Goal: Information Seeking & Learning: Learn about a topic

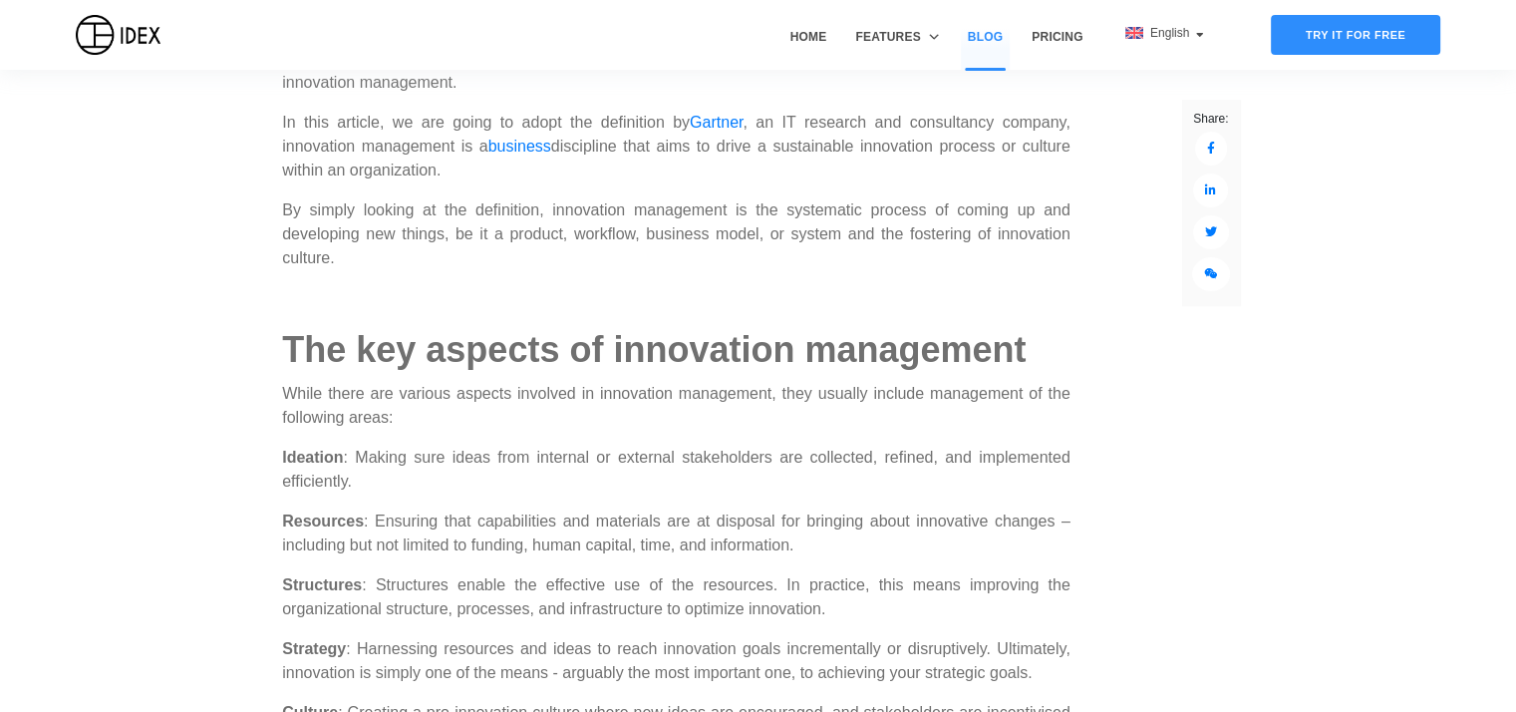
scroll to position [1296, 0]
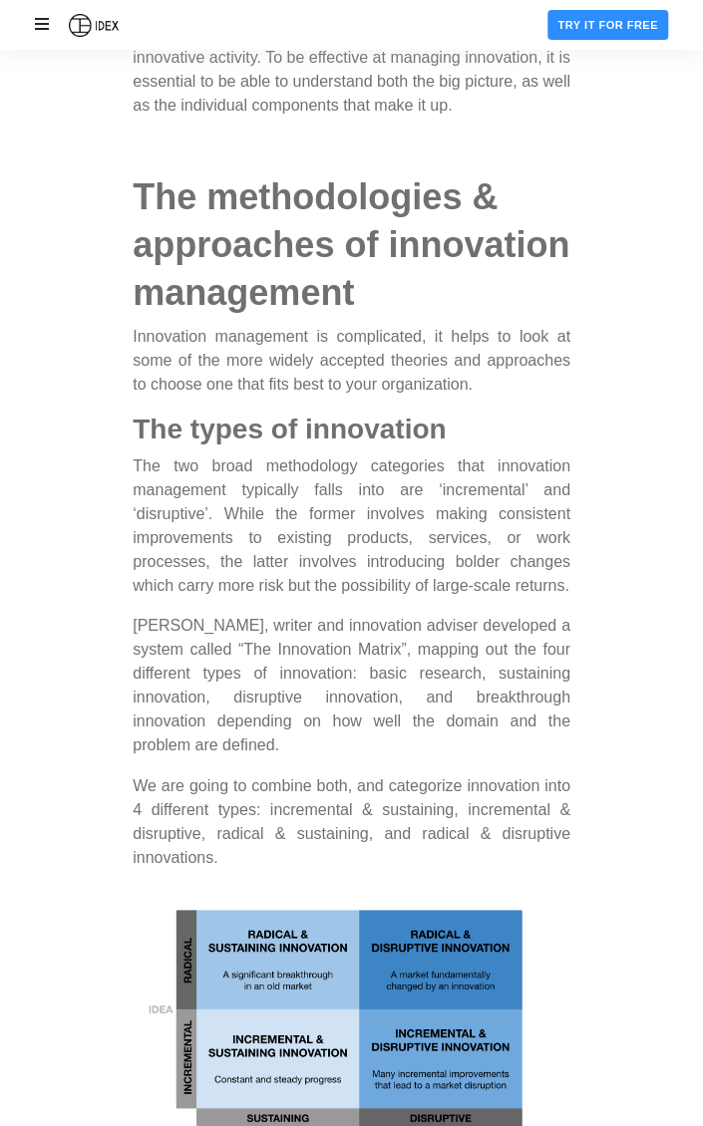
scroll to position [2369, 0]
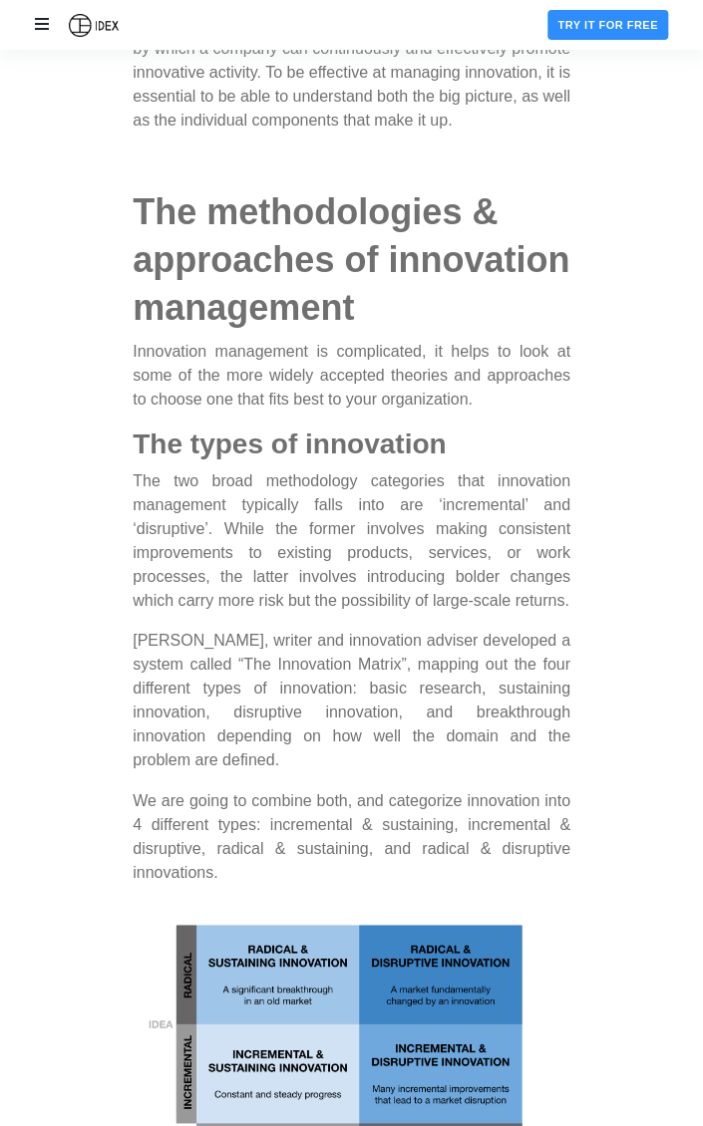
click at [169, 613] on p "The two broad methodology categories that innovation management typically falls…" at bounding box center [352, 541] width 438 height 144
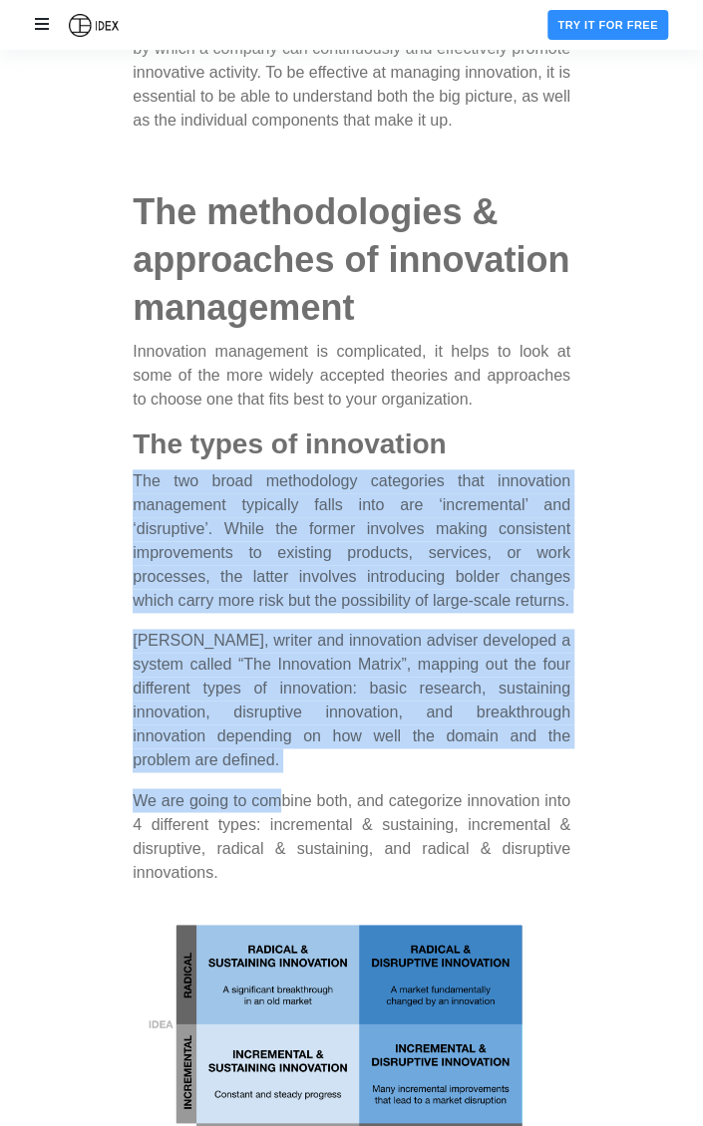
drag, startPoint x: 142, startPoint y: 535, endPoint x: 306, endPoint y: 840, distance: 346.5
click at [306, 711] on div "Innovation has been a top priority for the majority of leaders, both at company…" at bounding box center [352, 308] width 438 height 4050
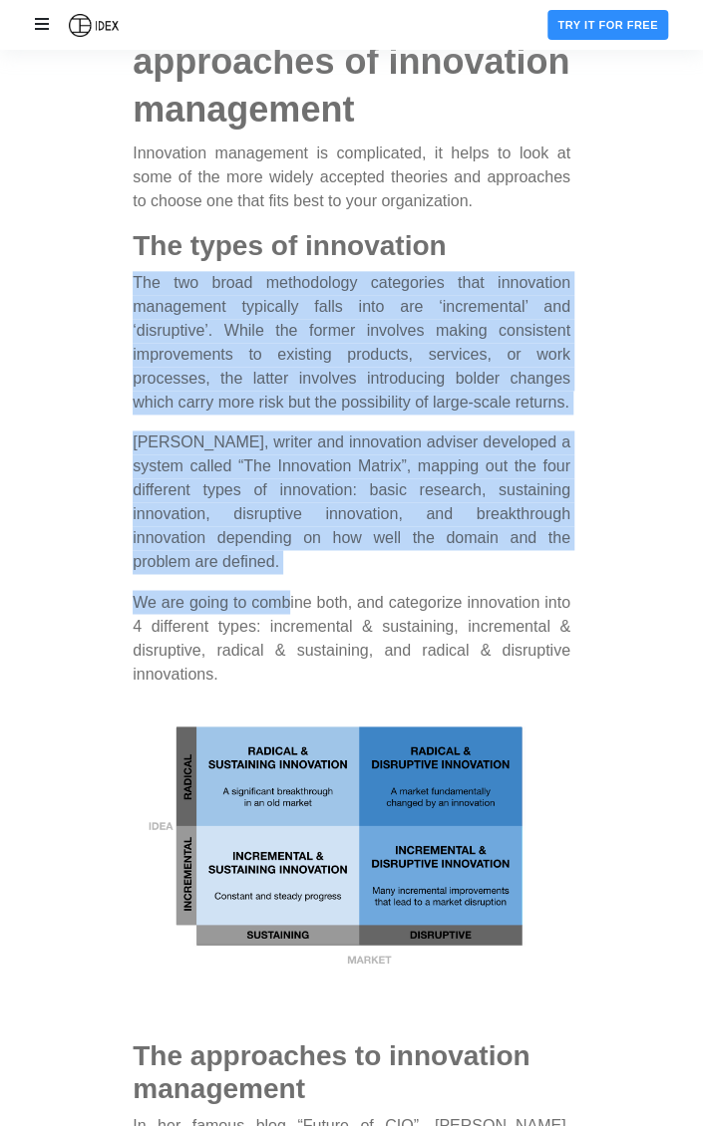
scroll to position [2569, 0]
click at [331, 711] on img at bounding box center [352, 841] width 438 height 265
click at [349, 489] on p "[PERSON_NAME], writer and innovation adviser developed a system called “The Inn…" at bounding box center [352, 502] width 438 height 144
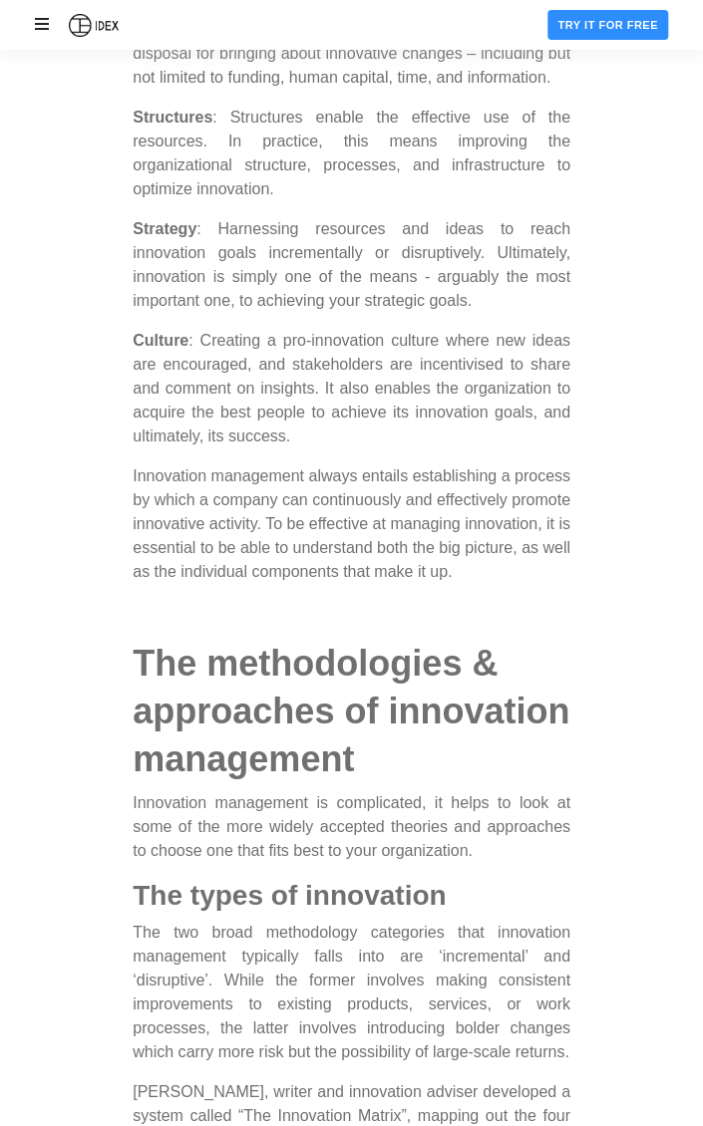
scroll to position [1572, 0]
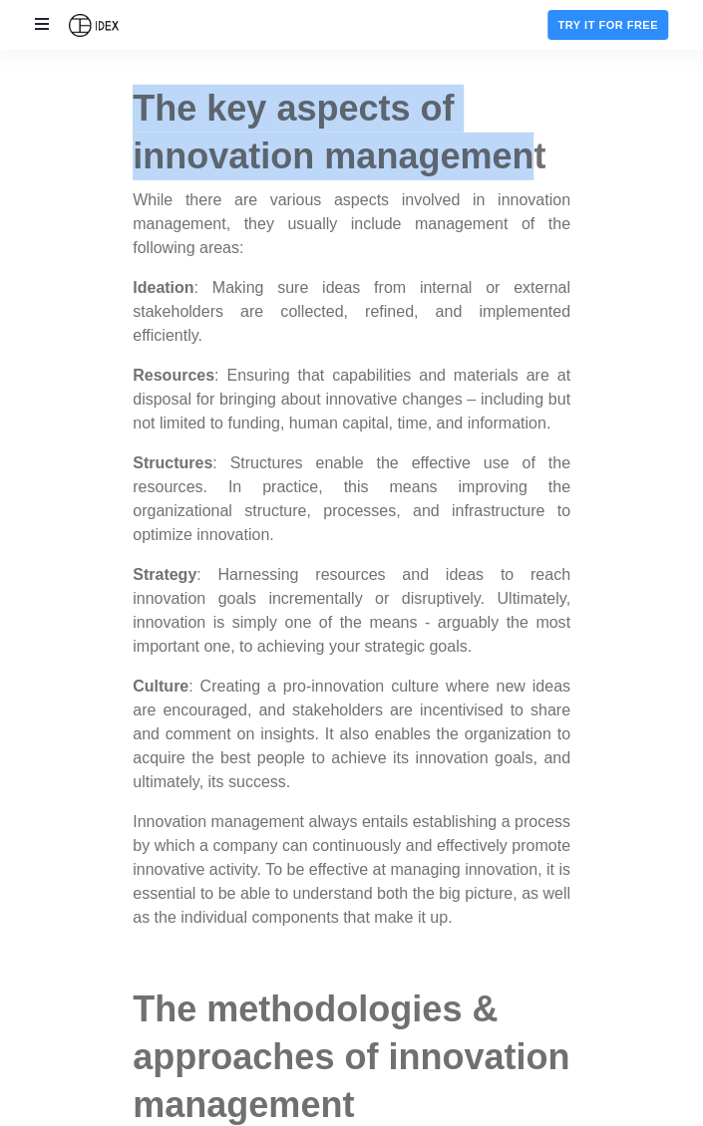
drag, startPoint x: 135, startPoint y: 106, endPoint x: 538, endPoint y: 161, distance: 407.5
click at [538, 161] on strong "The key aspects of innovation management" at bounding box center [339, 132] width 413 height 89
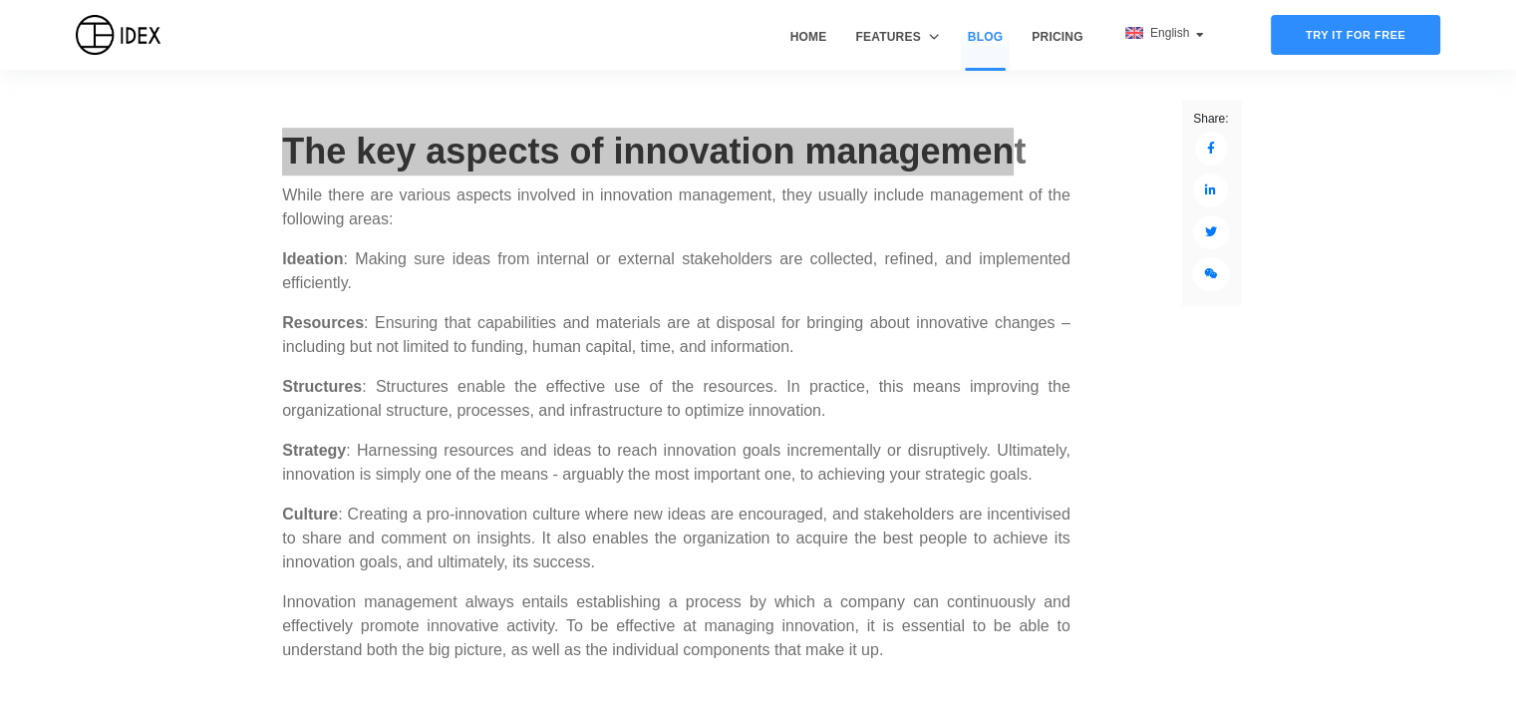
scroll to position [1373, 0]
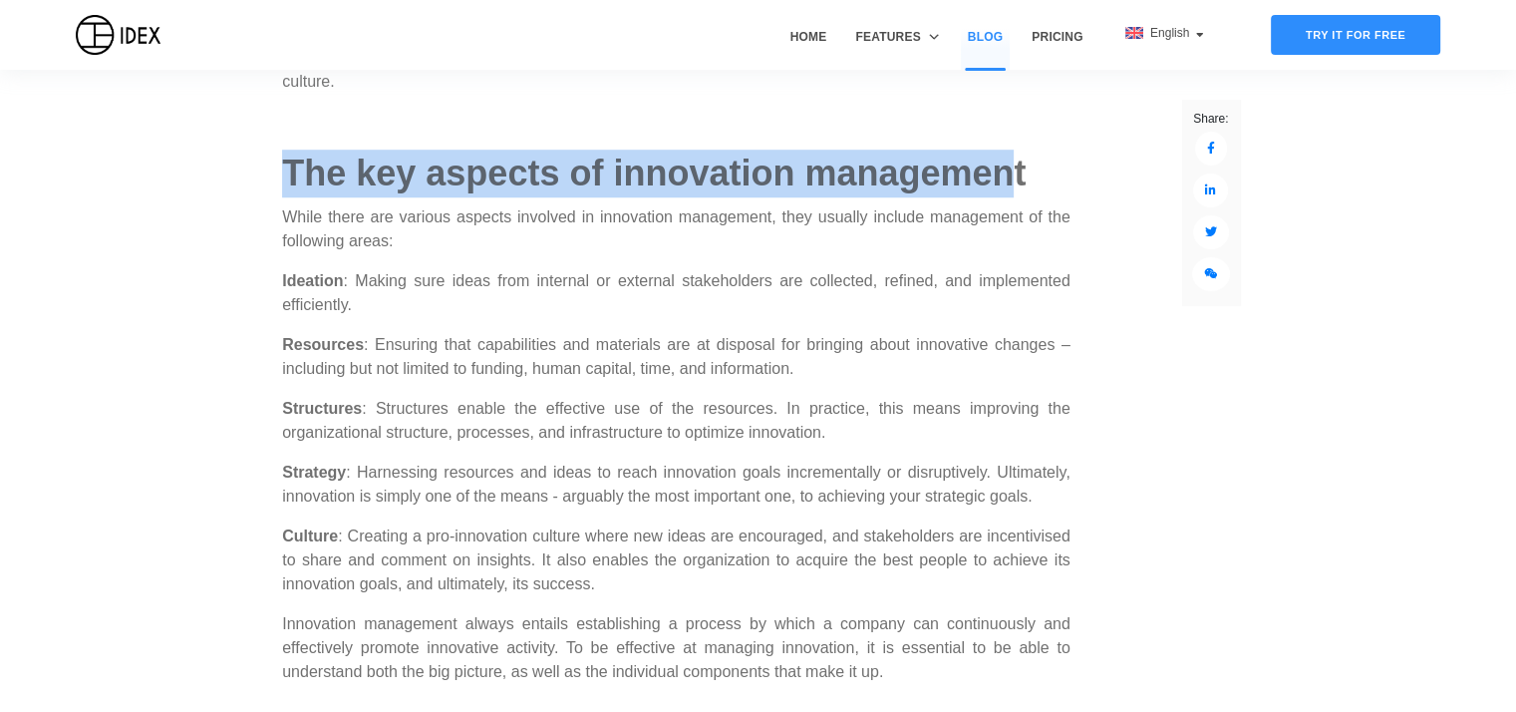
click at [337, 155] on strong "The key aspects of innovation management" at bounding box center [654, 173] width 744 height 41
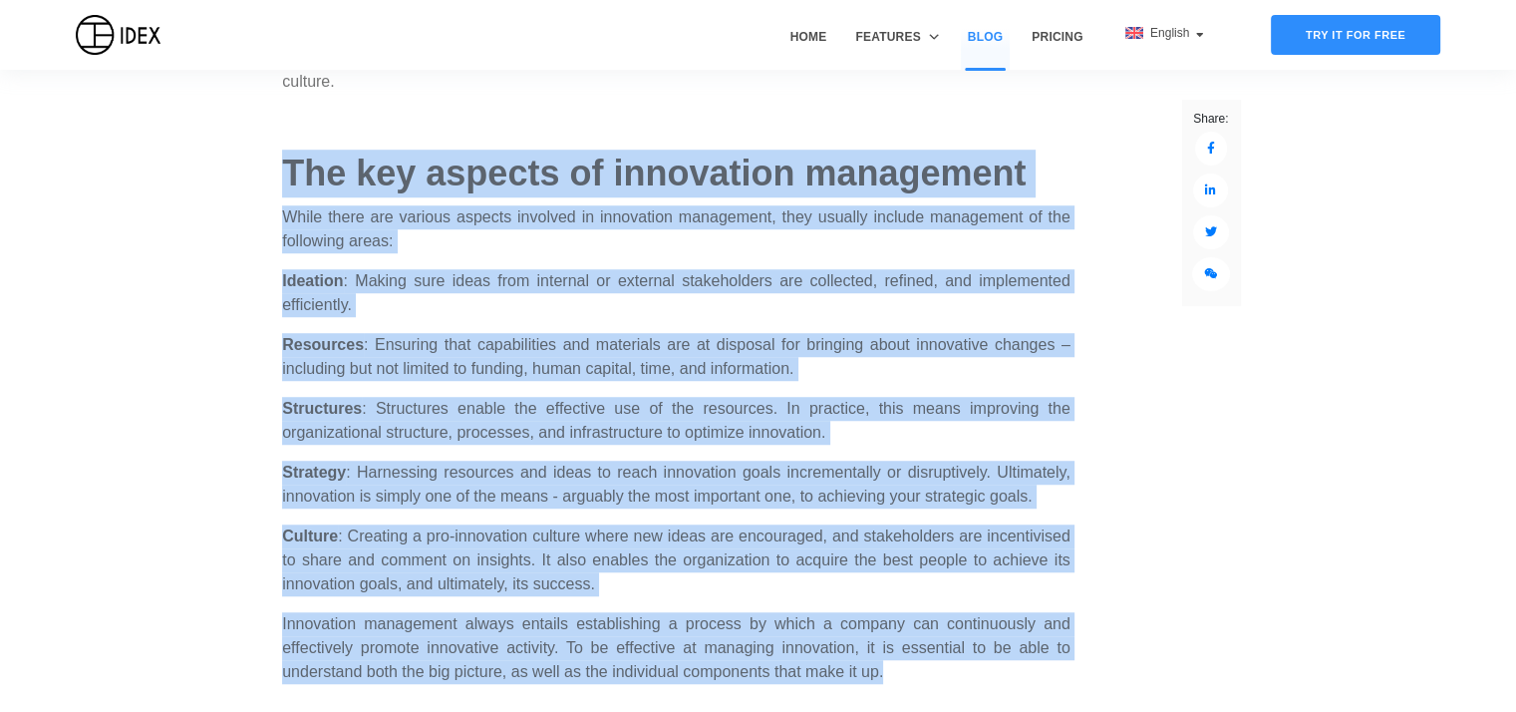
drag, startPoint x: 276, startPoint y: 152, endPoint x: 908, endPoint y: 653, distance: 806.7
copy div "Lor ips dolorsi am consectetu adipiscing Elits doeiu tem incidid utlabor etdolo…"
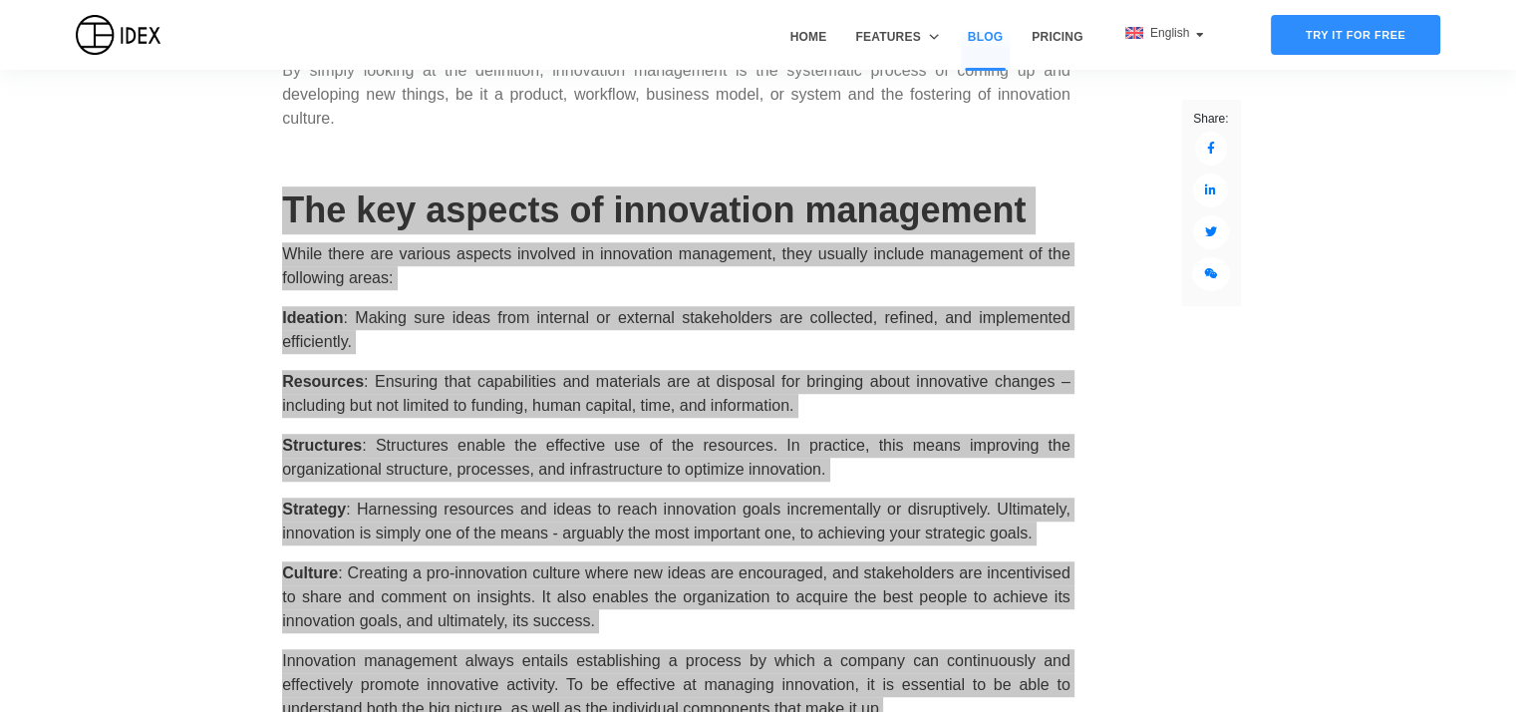
scroll to position [1273, 0]
